Goal: Task Accomplishment & Management: Use online tool/utility

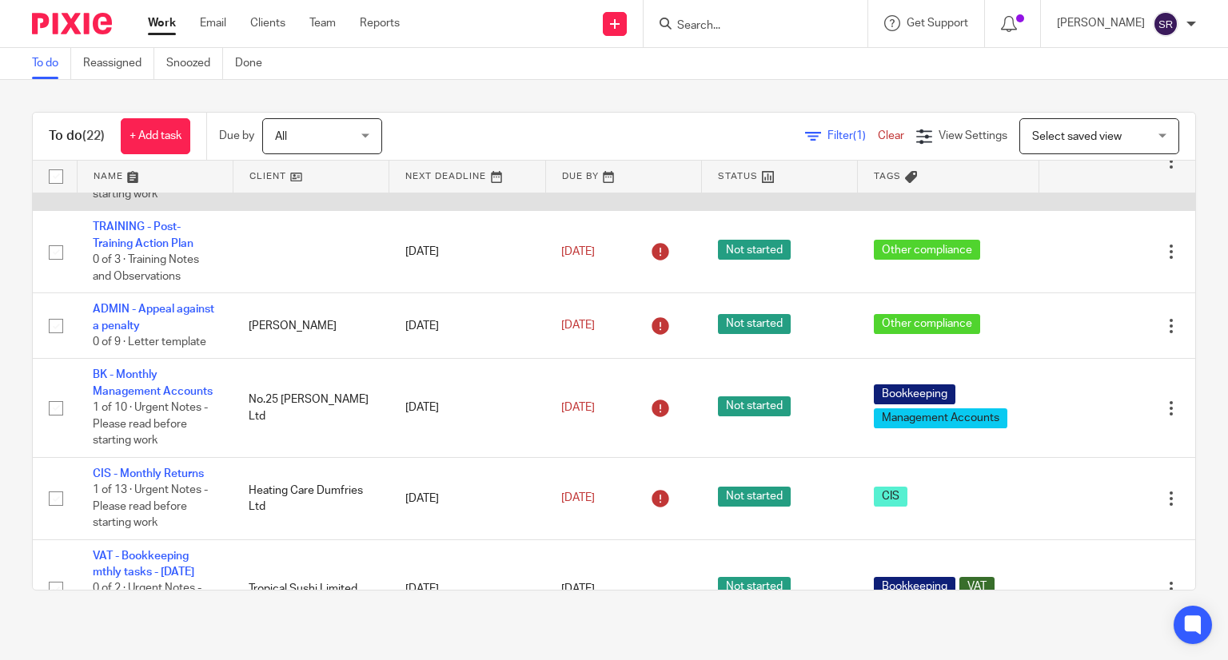
scroll to position [320, 0]
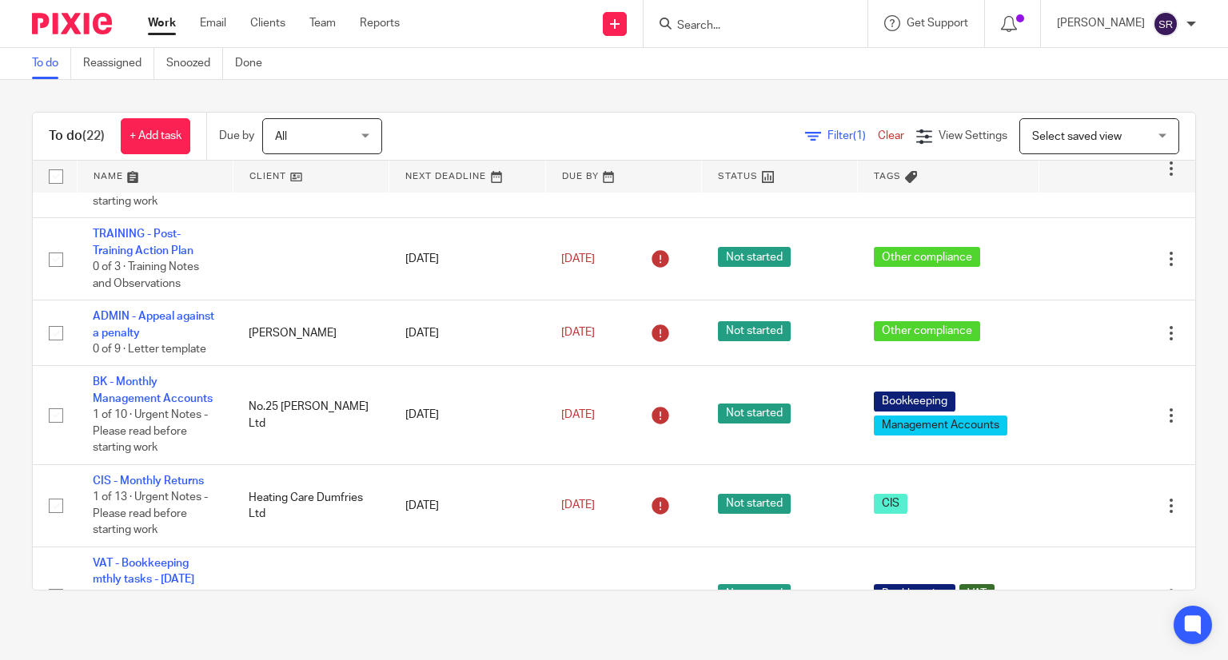
click at [54, 69] on link "To do" at bounding box center [51, 63] width 39 height 31
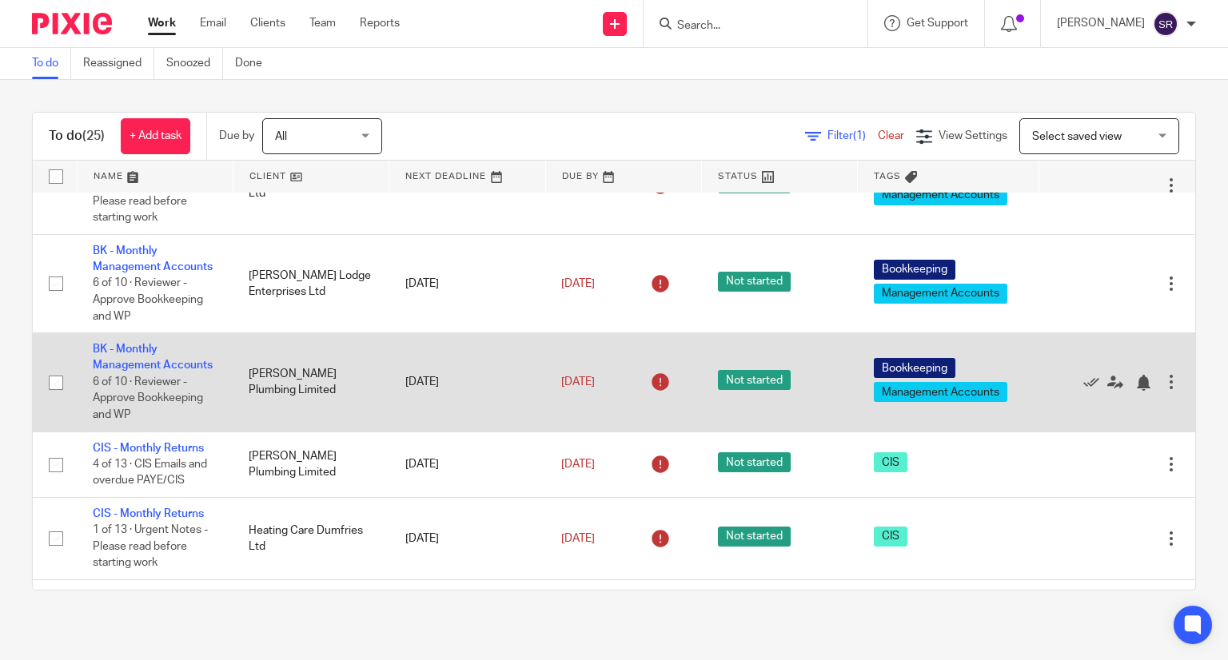
scroll to position [560, 0]
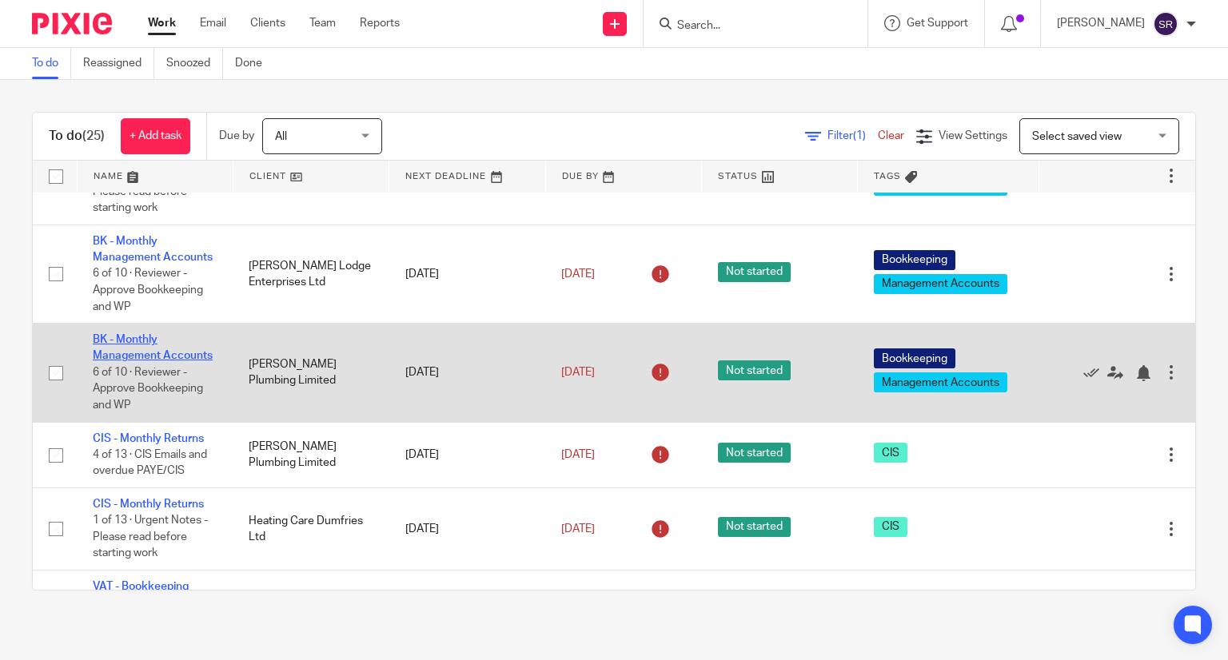
click at [142, 361] on link "BK - Monthly Management Accounts" at bounding box center [153, 347] width 120 height 27
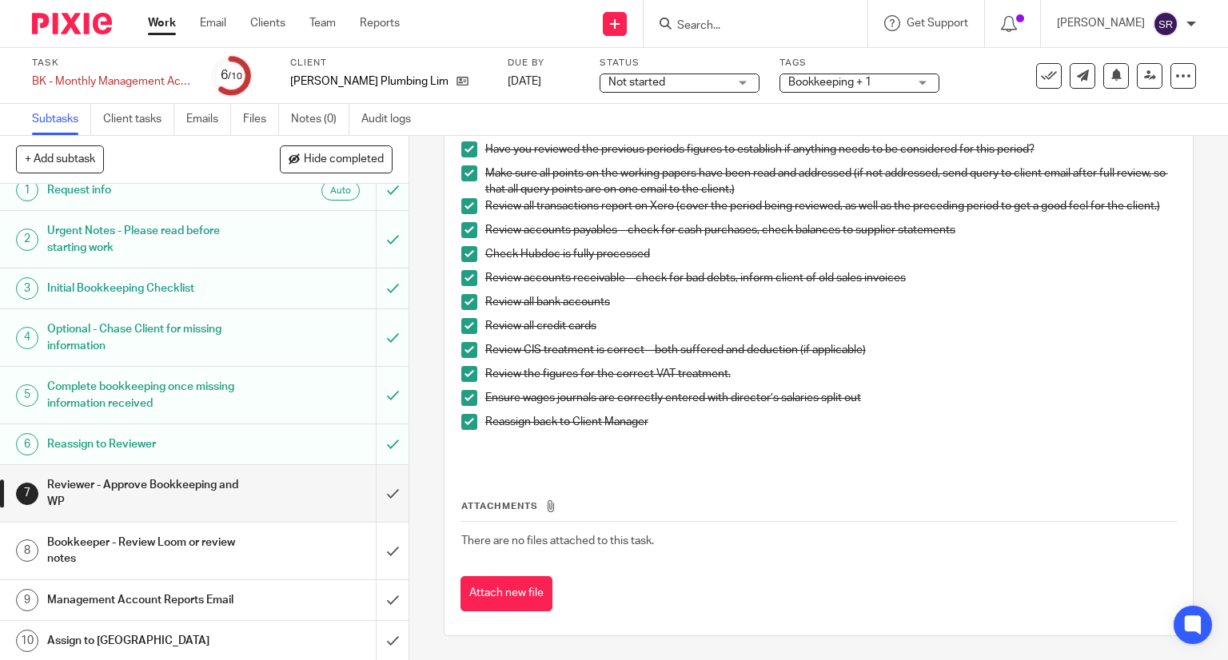
scroll to position [160, 0]
click at [377, 492] on input "submit" at bounding box center [204, 493] width 409 height 57
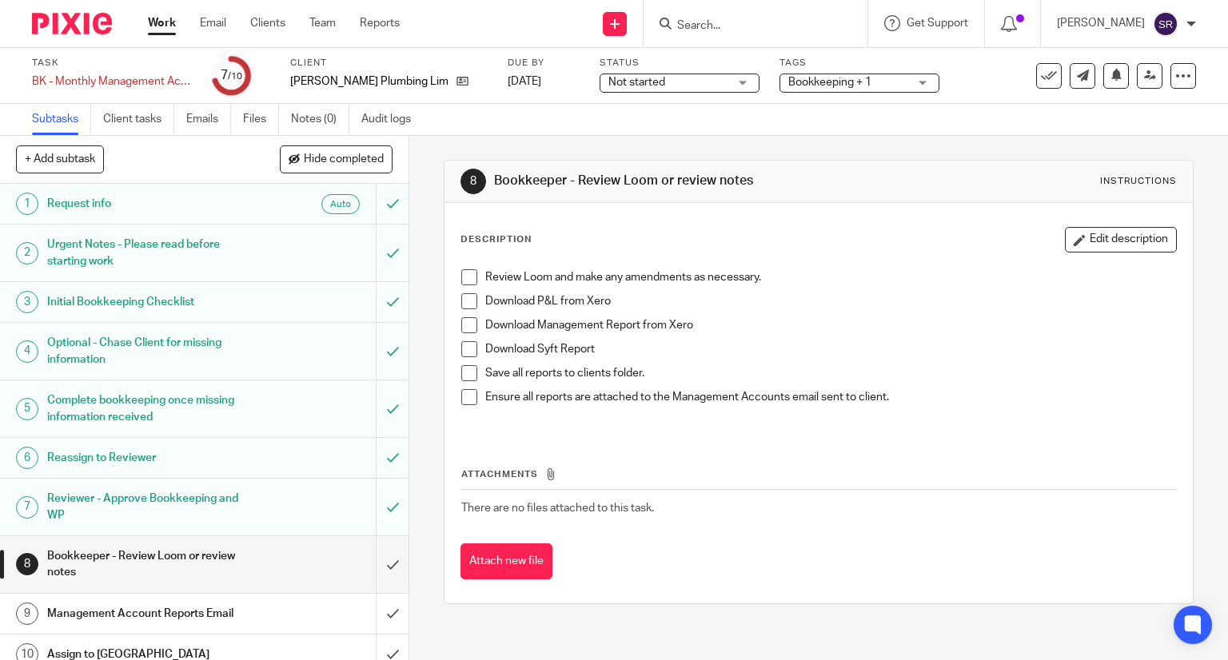
click at [819, 22] on input "Search" at bounding box center [748, 26] width 144 height 14
click at [456, 80] on icon at bounding box center [462, 81] width 12 height 12
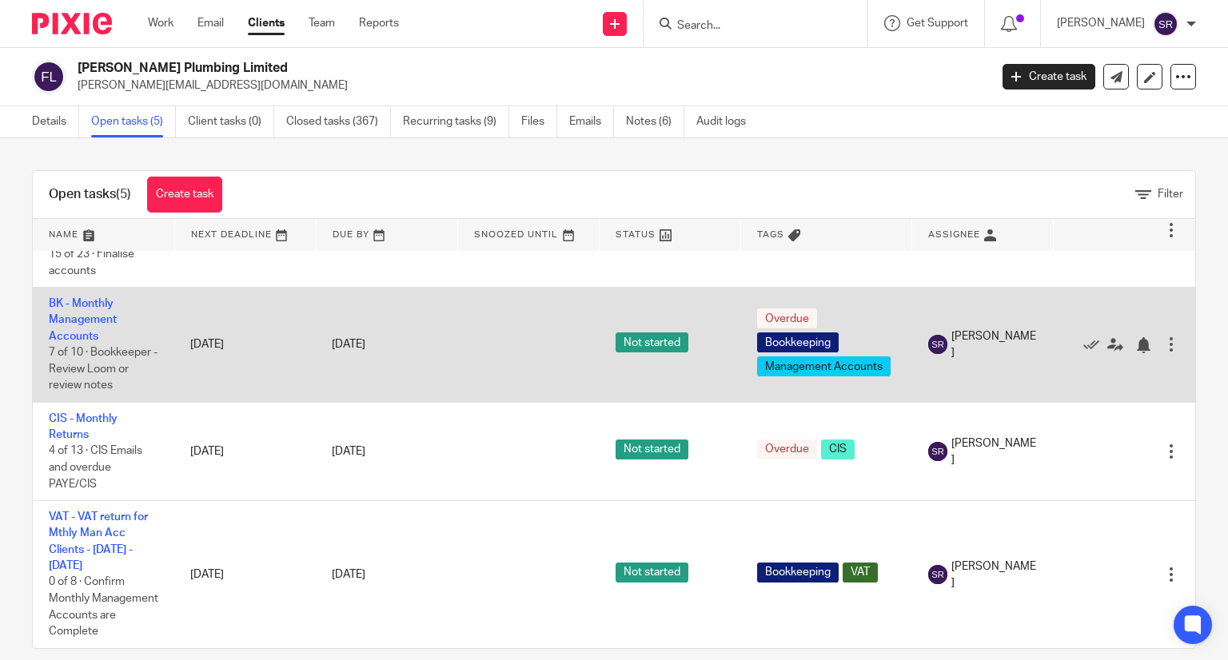
scroll to position [20, 0]
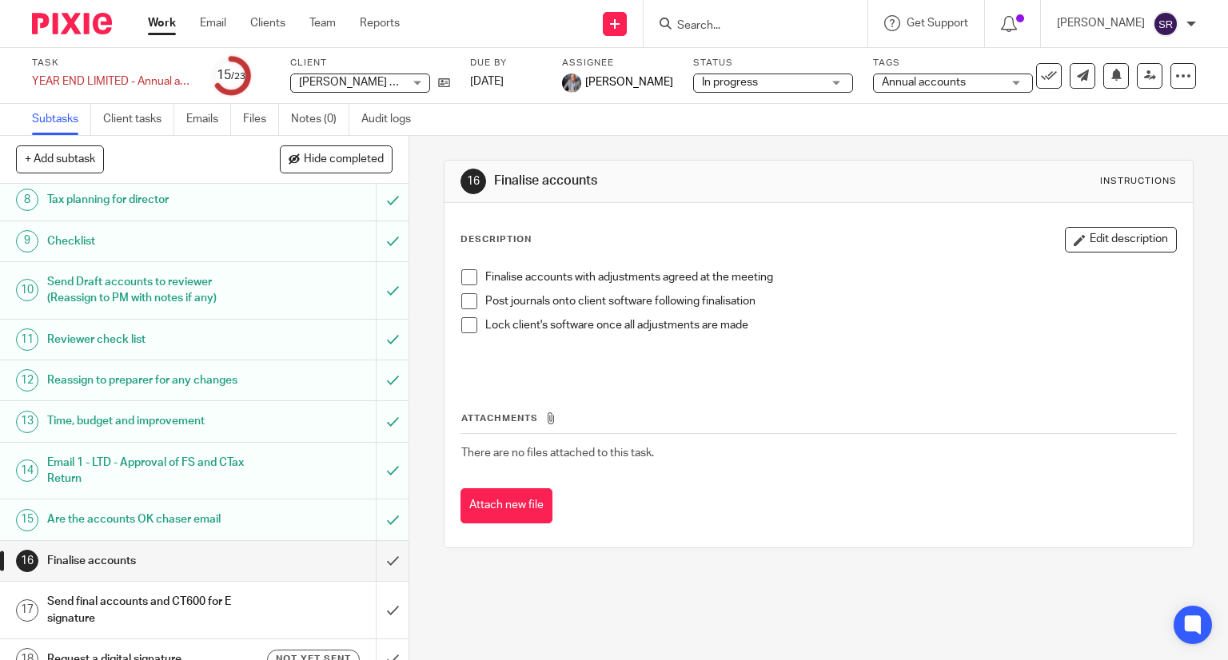
scroll to position [80, 0]
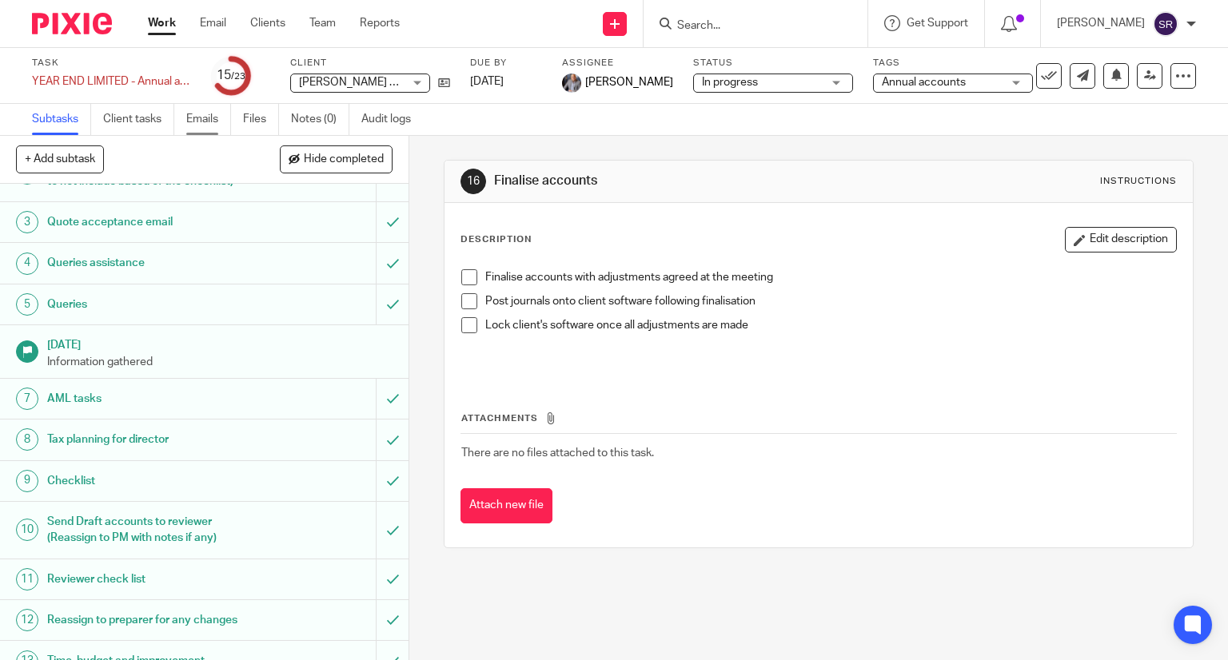
click at [214, 130] on link "Emails" at bounding box center [208, 119] width 45 height 31
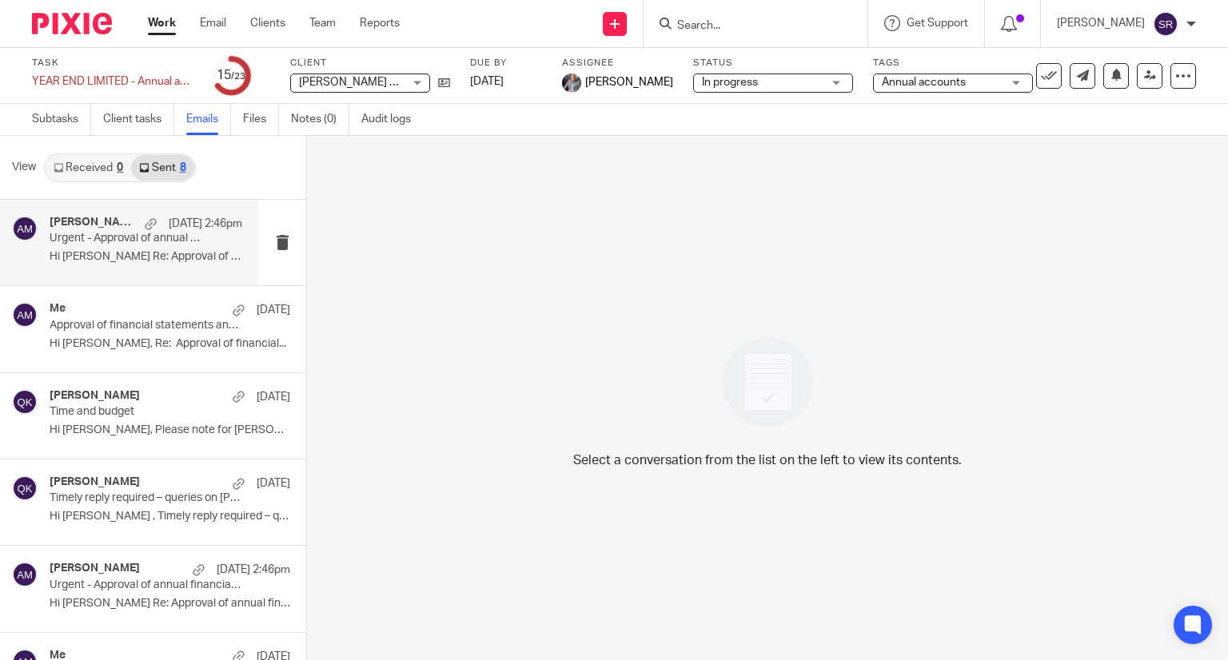
click at [114, 253] on p "Hi [PERSON_NAME] Re: Approval of annual financial..." at bounding box center [146, 257] width 193 height 14
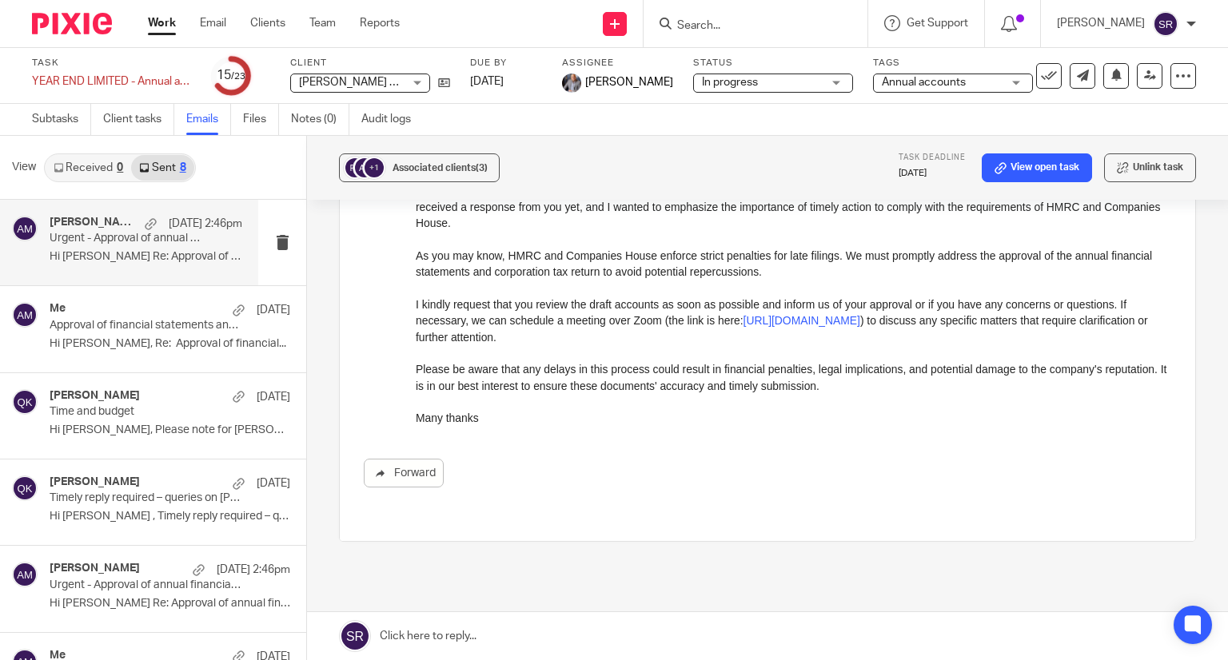
scroll to position [313, 0]
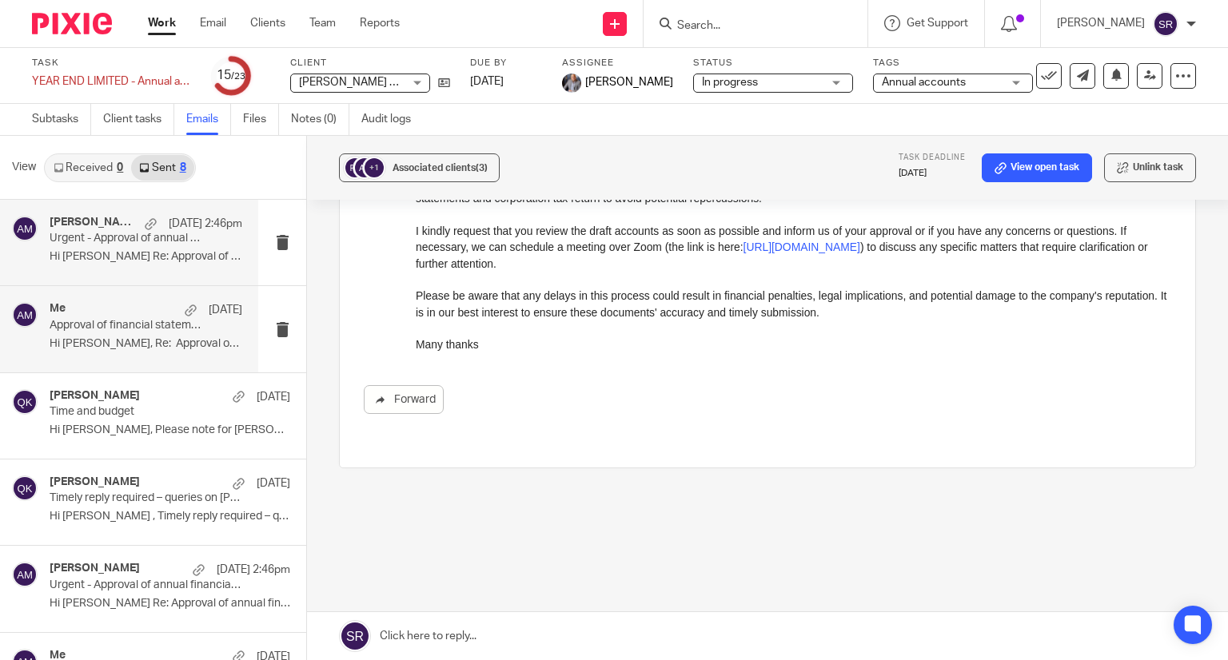
click at [80, 311] on div "Me [DATE]" at bounding box center [146, 310] width 193 height 16
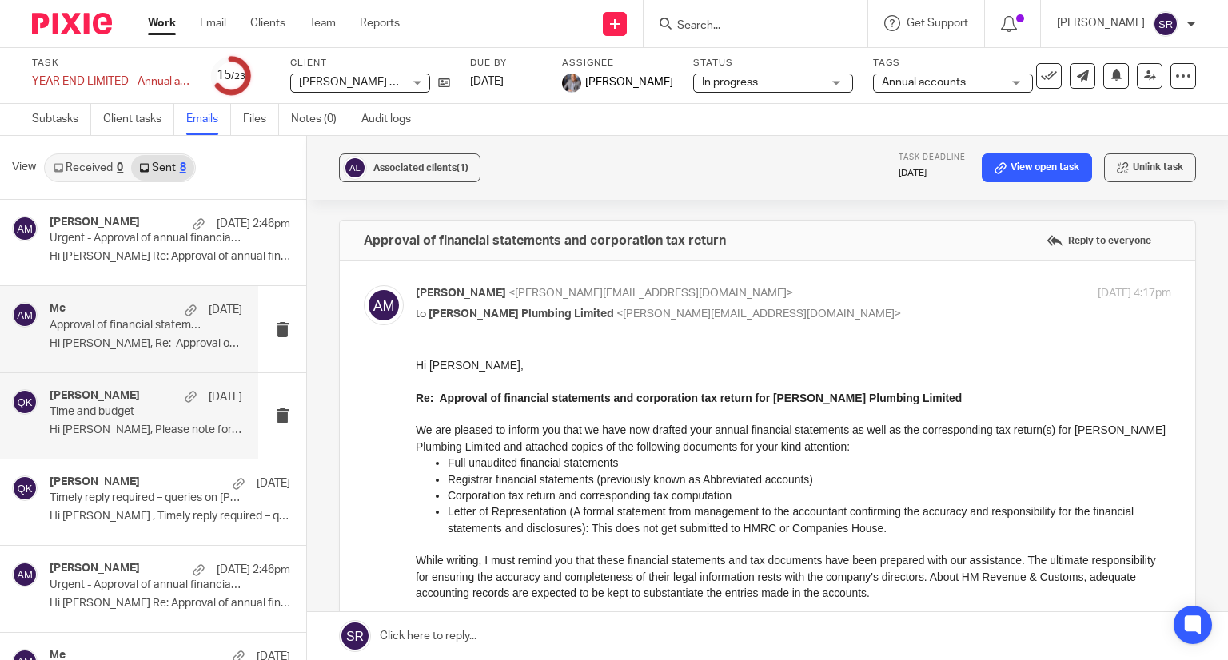
scroll to position [0, 0]
click at [101, 397] on h4 "[PERSON_NAME]" at bounding box center [95, 396] width 90 height 14
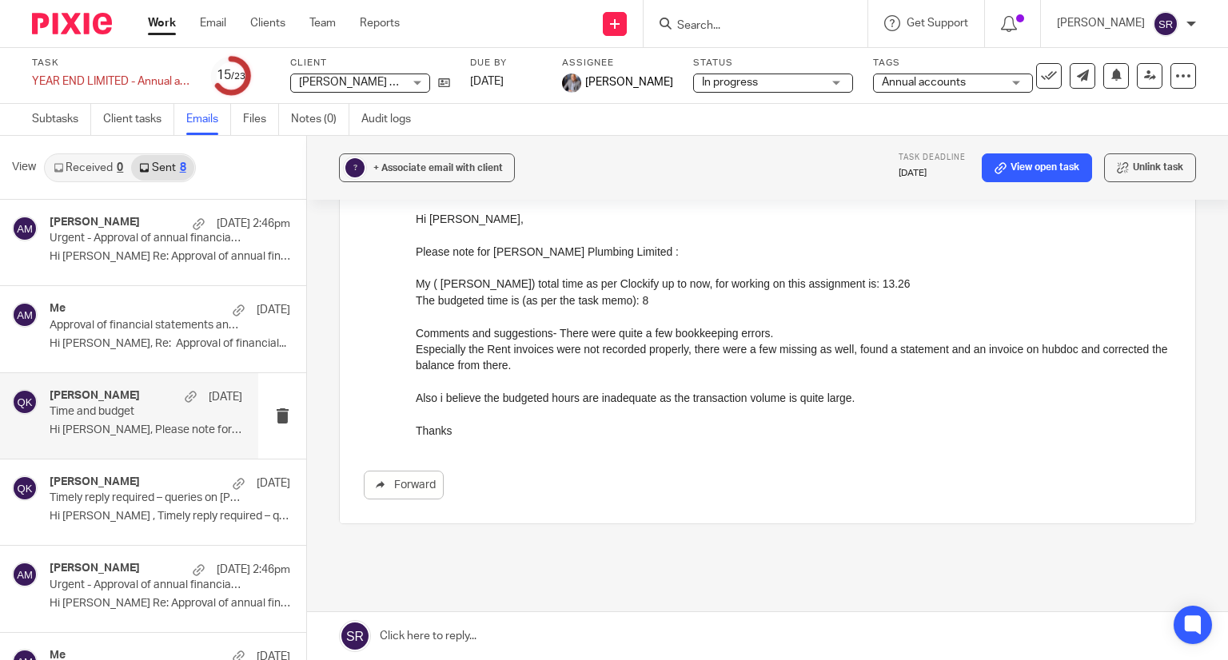
scroll to position [231, 0]
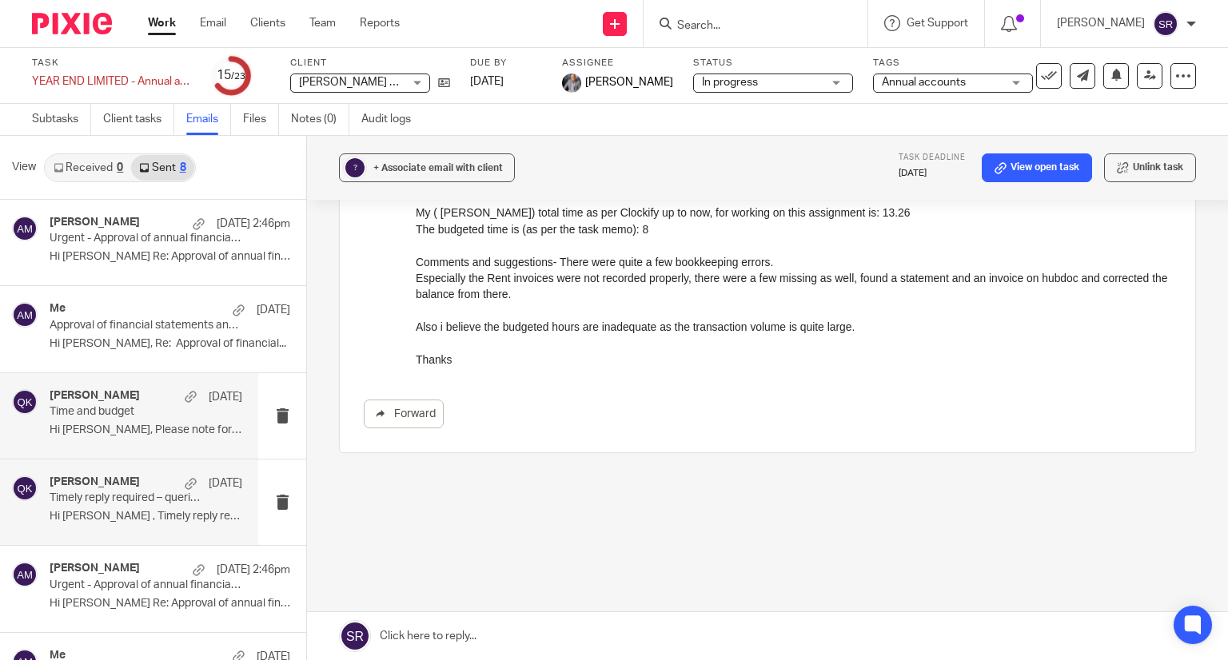
click at [140, 481] on h4 "[PERSON_NAME]" at bounding box center [95, 483] width 90 height 14
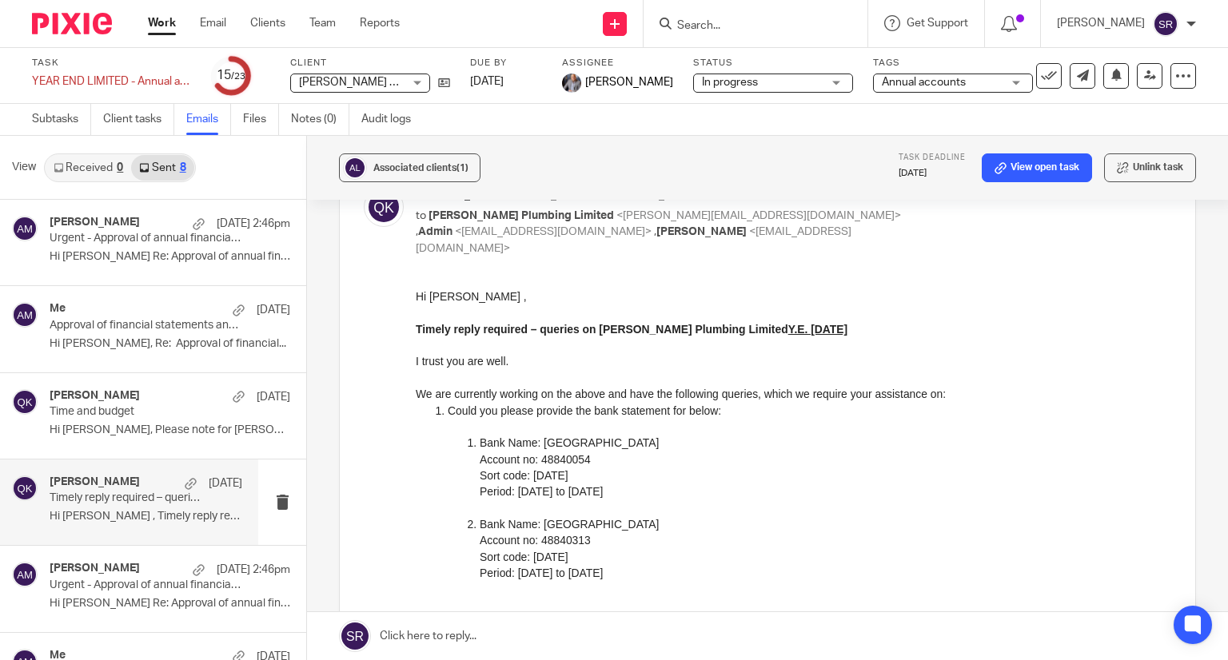
scroll to position [0, 0]
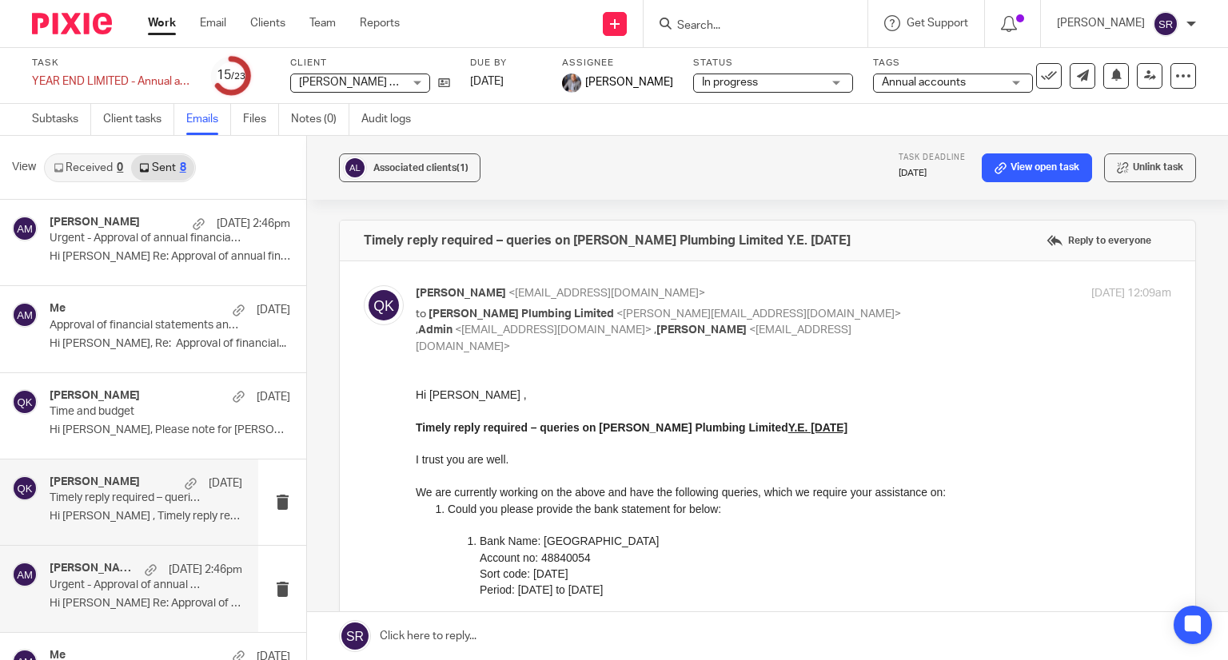
click at [116, 556] on div "[PERSON_NAME] [DATE] 2:46pm Urgent - Approval of annual financial statements an…" at bounding box center [129, 589] width 258 height 86
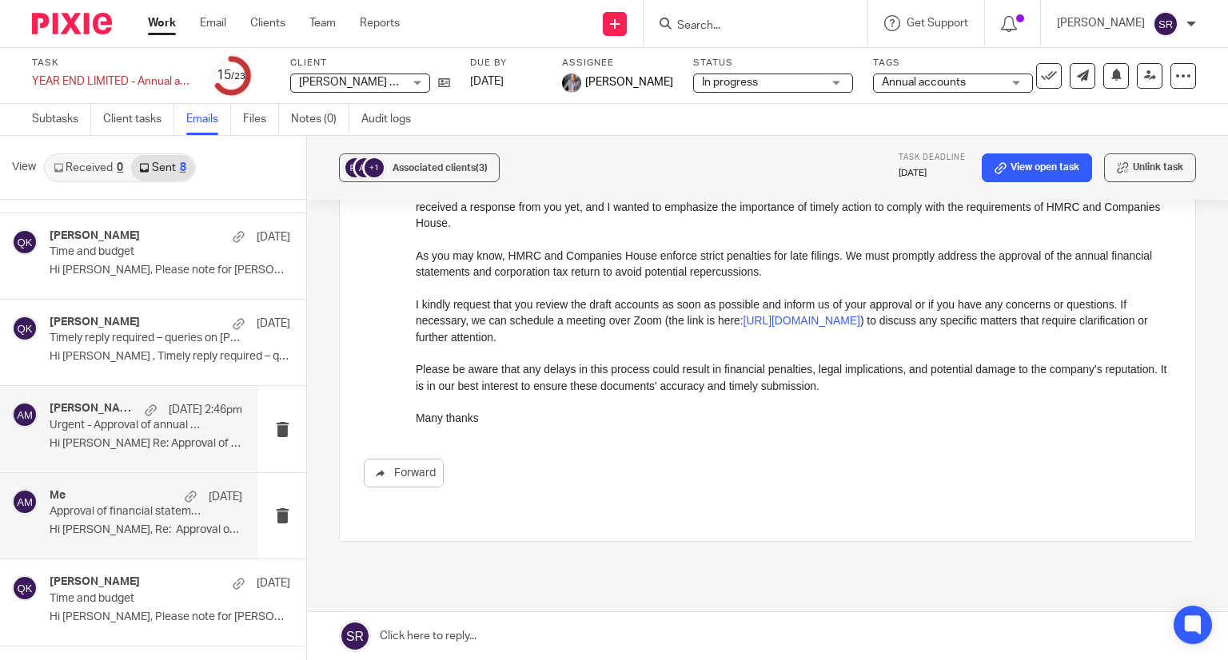
scroll to position [231, 0]
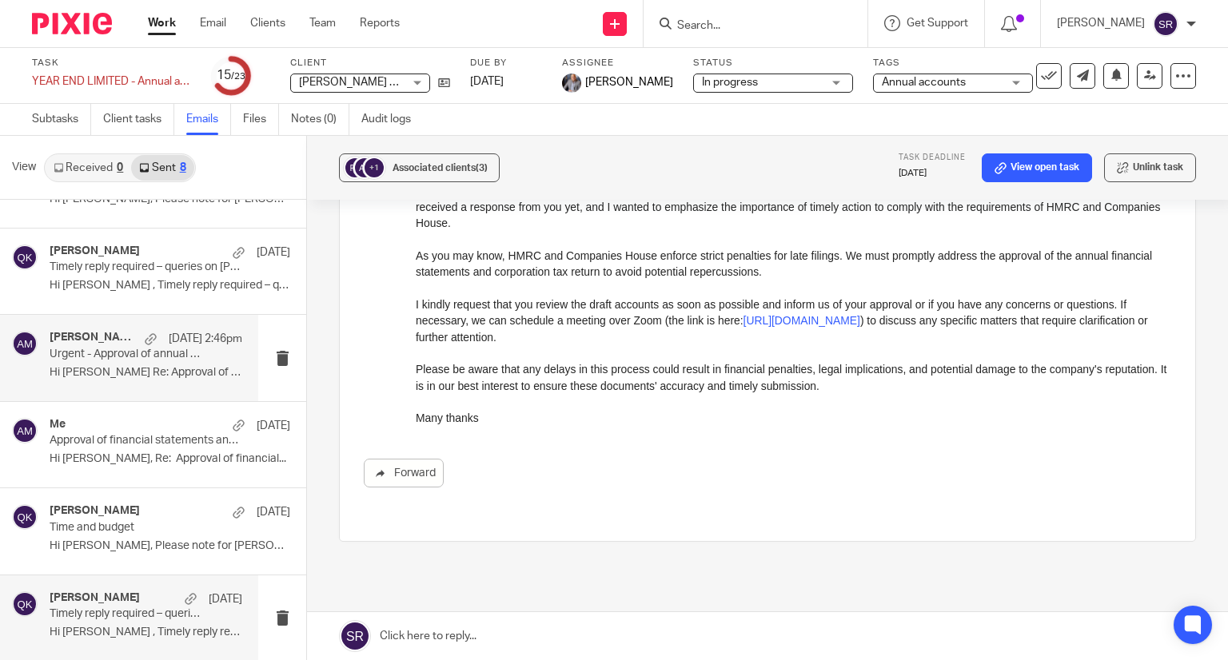
drag, startPoint x: 99, startPoint y: 604, endPoint x: 97, endPoint y: 589, distance: 15.4
click at [98, 603] on div "[PERSON_NAME] [DATE]" at bounding box center [146, 600] width 193 height 16
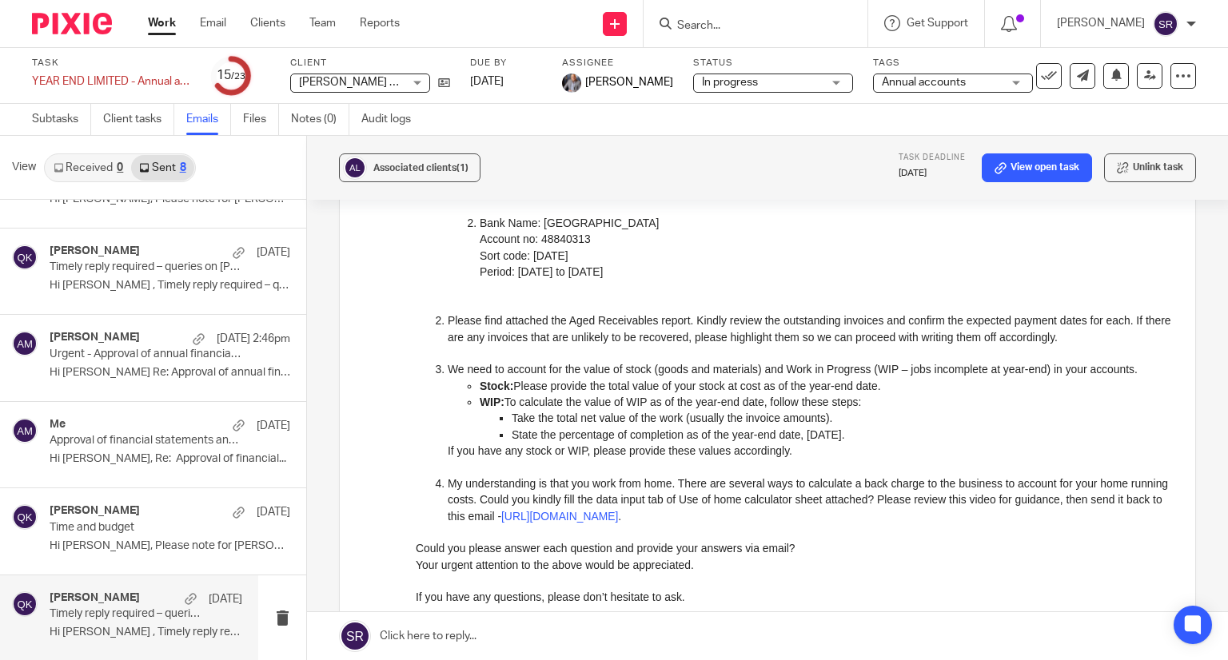
scroll to position [622, 0]
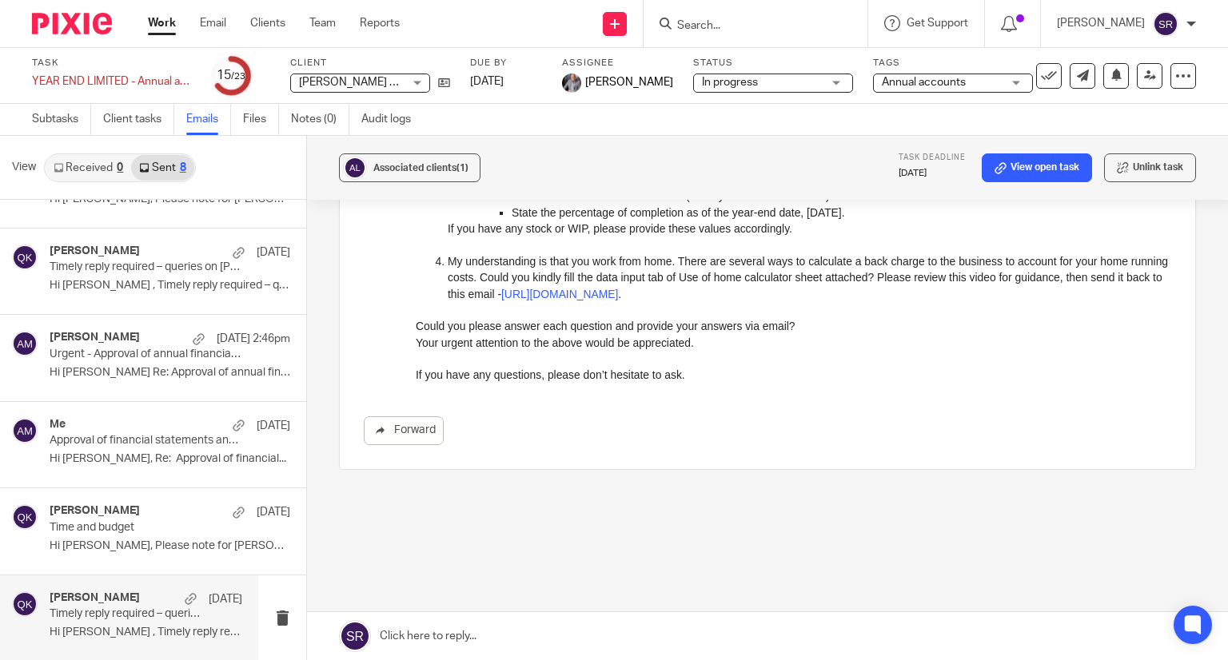
click at [82, 169] on link "Received 0" at bounding box center [89, 168] width 86 height 26
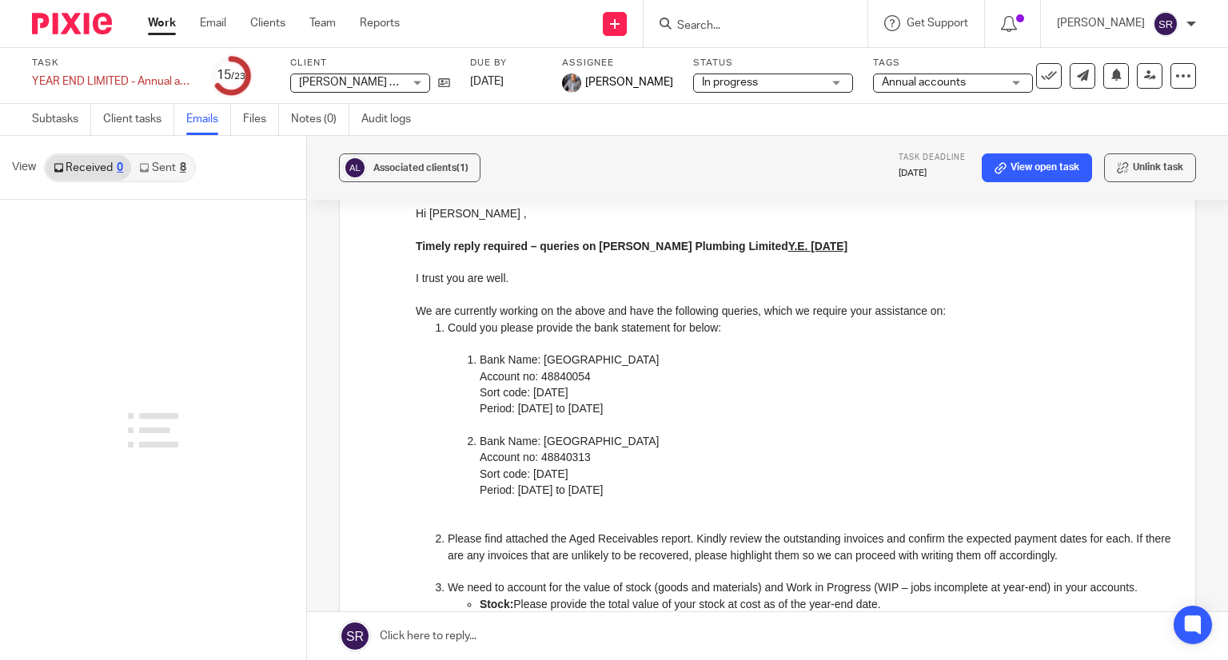
scroll to position [142, 0]
